Goal: Find specific page/section: Find specific page/section

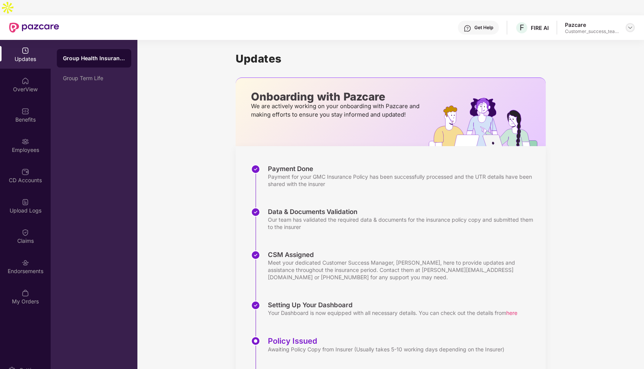
click at [632, 25] on img at bounding box center [630, 28] width 6 height 6
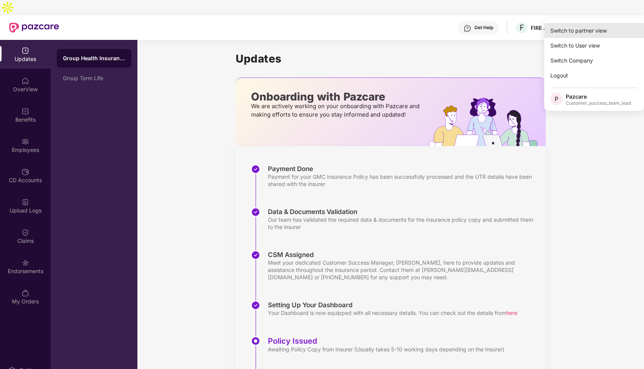
click at [556, 33] on div "Switch to partner view" at bounding box center [594, 30] width 100 height 15
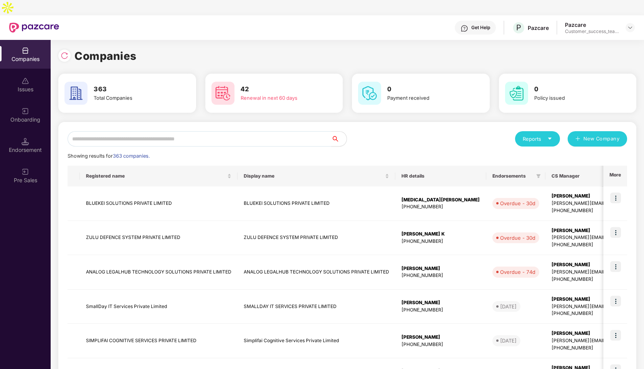
click at [199, 131] on input "text" at bounding box center [200, 138] width 264 height 15
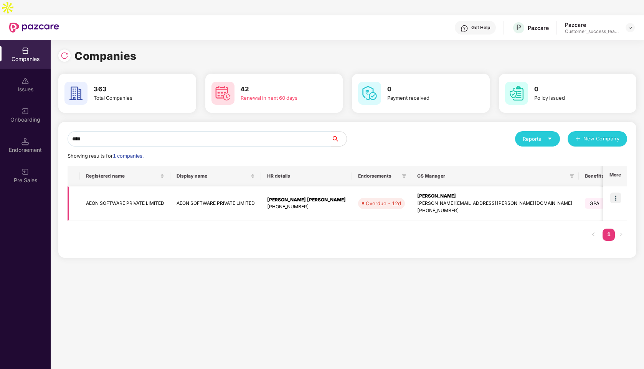
type input "****"
click at [614, 193] on img at bounding box center [615, 198] width 11 height 11
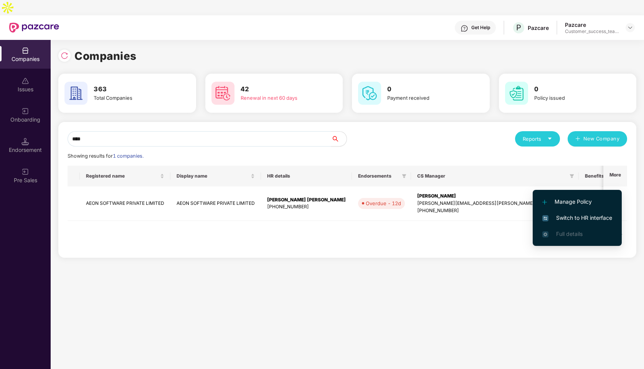
click at [568, 216] on span "Switch to HR interface" at bounding box center [577, 218] width 70 height 8
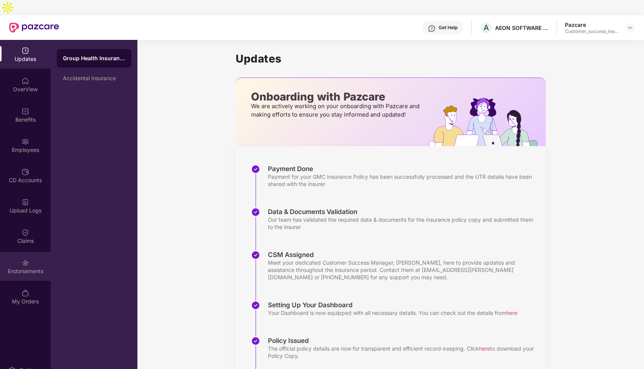
click at [29, 259] on img at bounding box center [25, 263] width 8 height 8
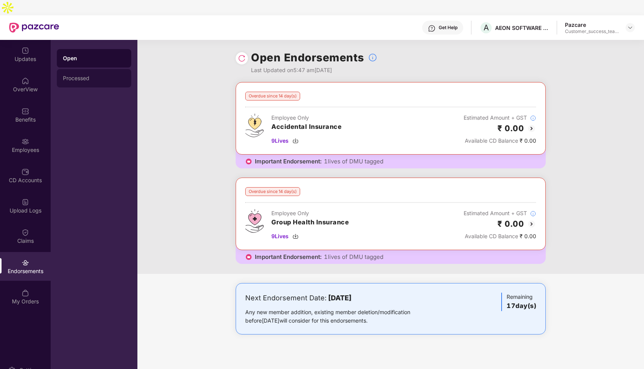
click at [85, 69] on div "Processed" at bounding box center [94, 78] width 74 height 18
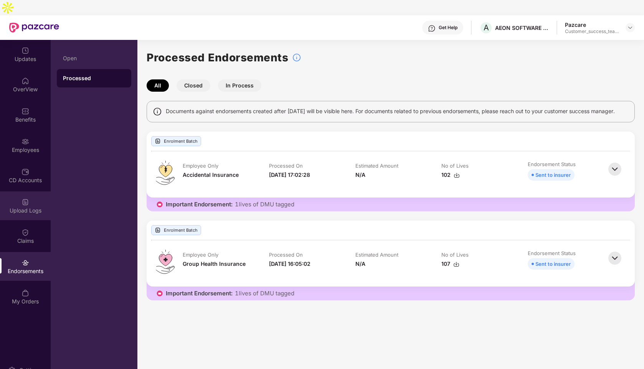
click at [25, 207] on div "Upload Logs" at bounding box center [25, 211] width 51 height 8
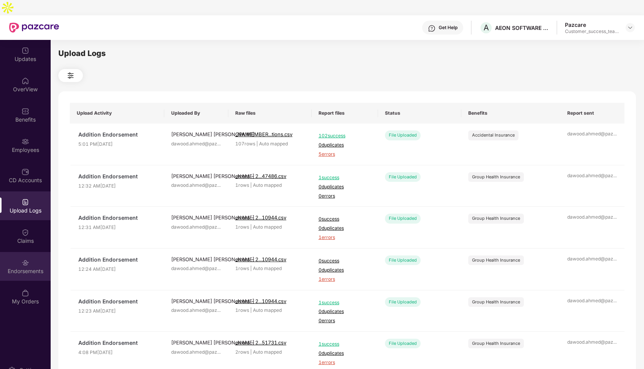
click at [30, 252] on div "Endorsements" at bounding box center [25, 266] width 51 height 29
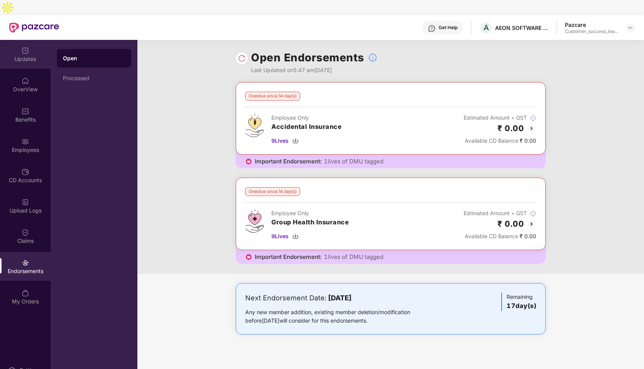
click at [28, 47] on img at bounding box center [25, 51] width 8 height 8
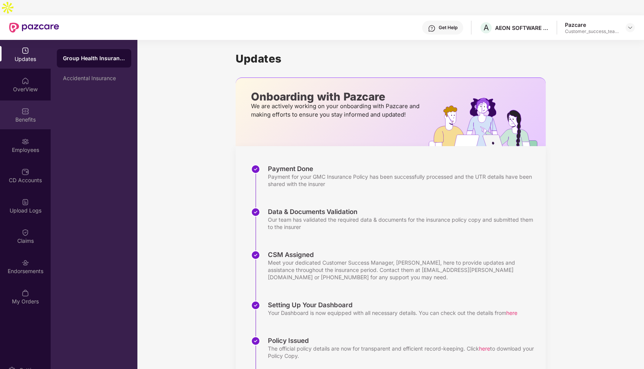
click at [18, 108] on div "Benefits" at bounding box center [25, 115] width 51 height 29
